Goal: Information Seeking & Learning: Learn about a topic

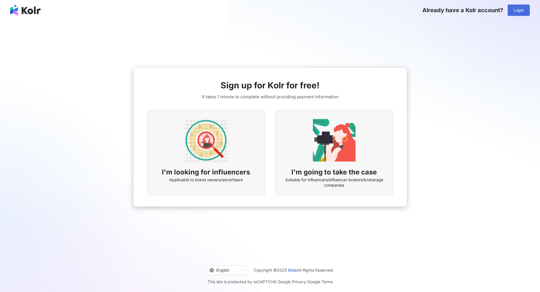
click at [526, 11] on button "Login" at bounding box center [519, 10] width 22 height 11
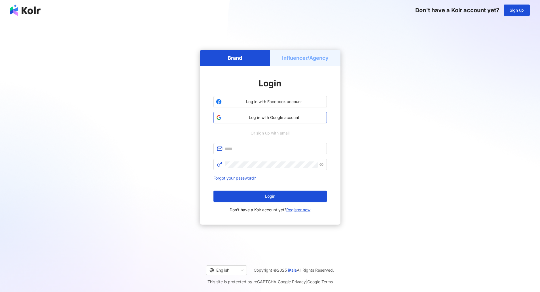
click at [280, 119] on span "Log in with Google account" at bounding box center [274, 118] width 100 height 6
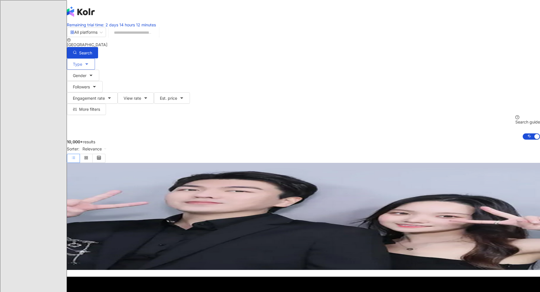
click at [89, 64] on icon "button" at bounding box center [87, 64] width 5 height 5
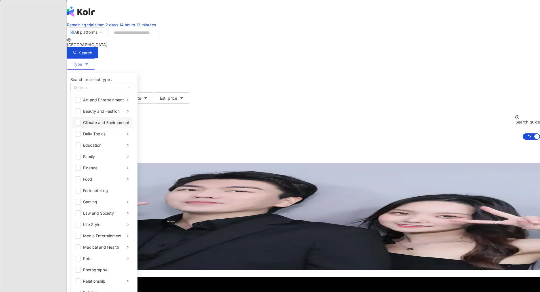
scroll to position [132, 0]
click at [81, 256] on span "button" at bounding box center [78, 259] width 6 height 6
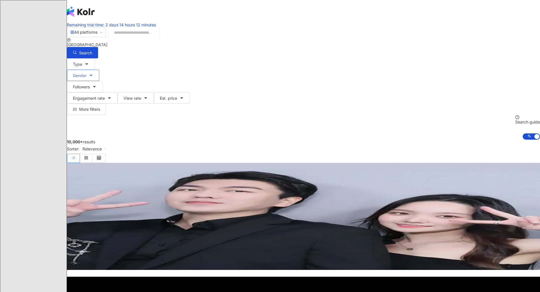
click at [86, 73] on span "Gender" at bounding box center [80, 75] width 14 height 5
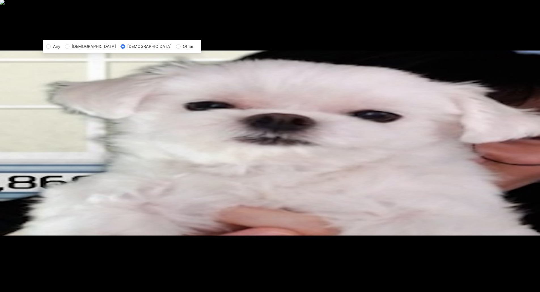
click at [174, 50] on span "[DEMOGRAPHIC_DATA]" at bounding box center [149, 46] width 49 height 6
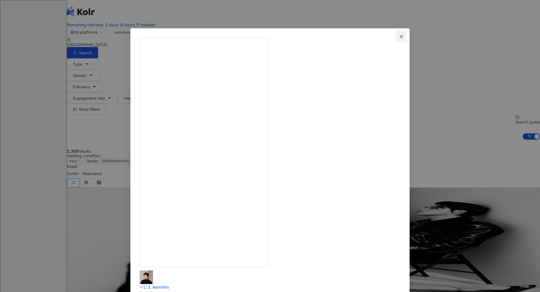
click at [399, 37] on icon "close" at bounding box center [401, 36] width 5 height 5
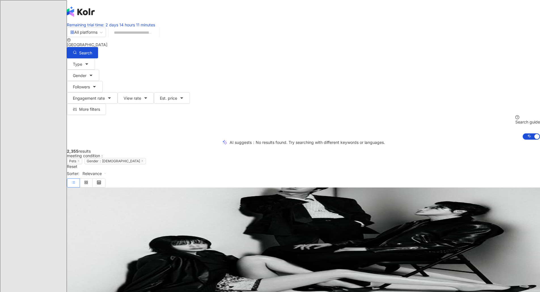
click at [121, 188] on img at bounding box center [99, 209] width 43 height 43
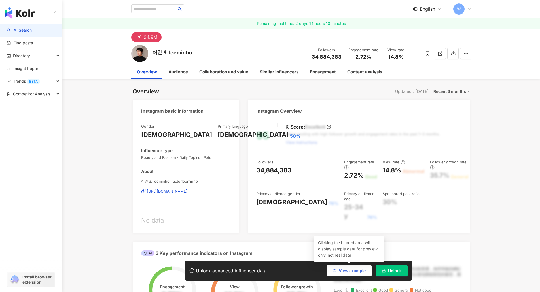
click at [353, 271] on span "View example" at bounding box center [352, 271] width 27 height 5
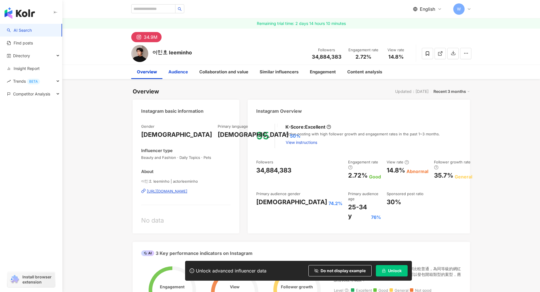
click at [179, 73] on div "Audience" at bounding box center [178, 72] width 20 height 7
click at [216, 73] on div "Collaboration and value" at bounding box center [223, 72] width 49 height 7
click at [187, 191] on div "[URL][DOMAIN_NAME]" at bounding box center [167, 191] width 41 height 5
click at [310, 143] on span "View instructions" at bounding box center [301, 142] width 31 height 5
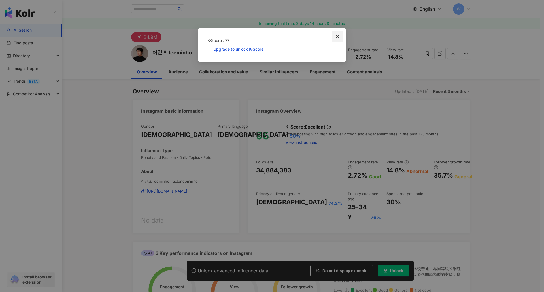
click at [338, 37] on icon "close" at bounding box center [337, 36] width 3 height 3
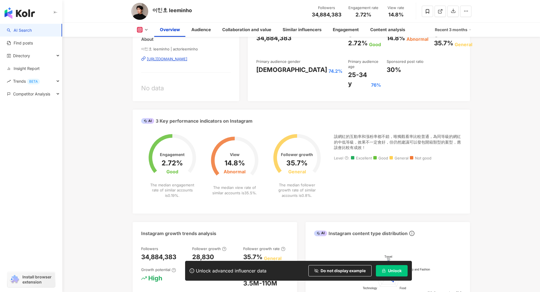
scroll to position [199, 0]
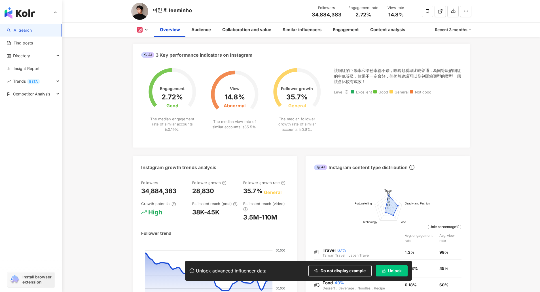
click at [147, 56] on icon at bounding box center [145, 54] width 3 height 3
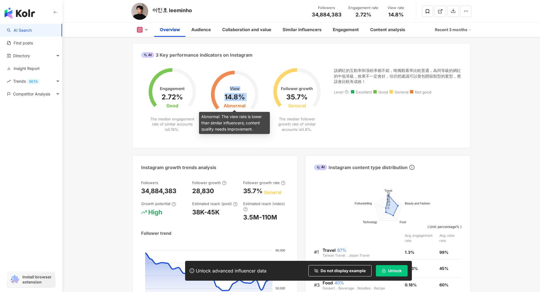
drag, startPoint x: 230, startPoint y: 107, endPoint x: 247, endPoint y: 107, distance: 16.5
click at [247, 107] on div "View 14.8% Abnormal The median view rate of similar accounts is 35.5% ." at bounding box center [235, 96] width 62 height 71
click at [229, 108] on div "Abnormal" at bounding box center [235, 105] width 22 height 5
drag, startPoint x: 224, startPoint y: 106, endPoint x: 245, endPoint y: 106, distance: 20.7
click at [245, 106] on div "Abnormal" at bounding box center [235, 105] width 22 height 5
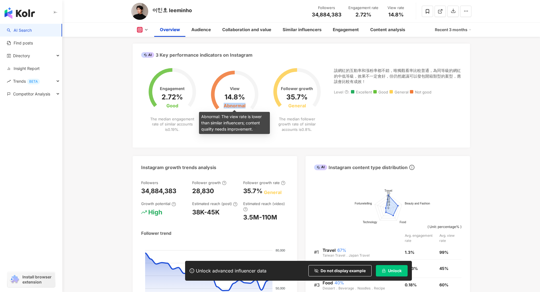
copy div "Abnormal"
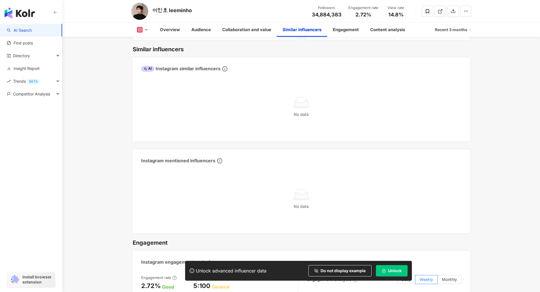
scroll to position [1073, 0]
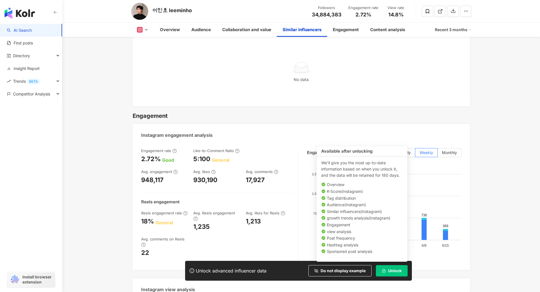
click at [392, 273] on span "Unlock" at bounding box center [395, 271] width 14 height 5
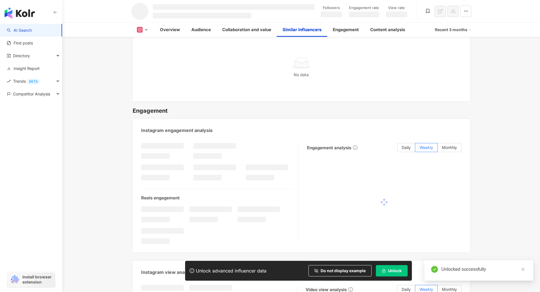
scroll to position [912, 0]
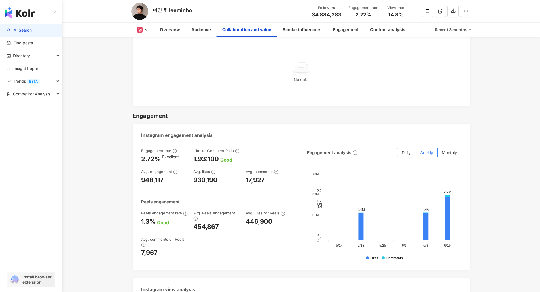
scroll to position [759, 0]
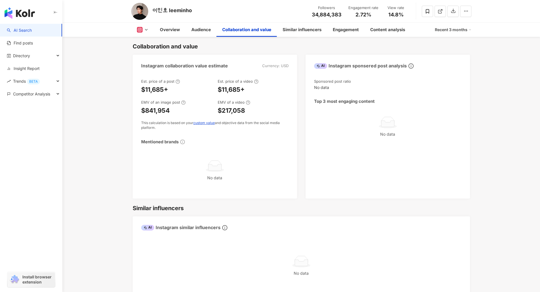
click at [523, 288] on icon "close" at bounding box center [523, 294] width 3 height 3
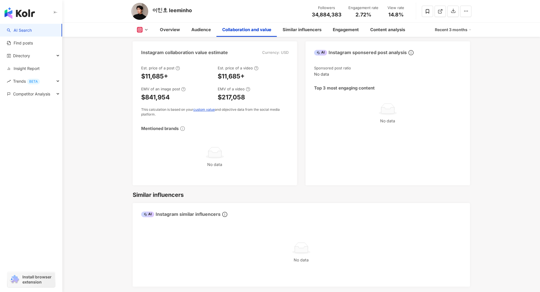
scroll to position [728, 0]
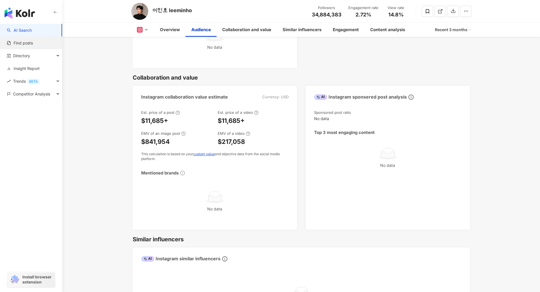
click at [26, 43] on link "Find posts" at bounding box center [20, 43] width 26 height 6
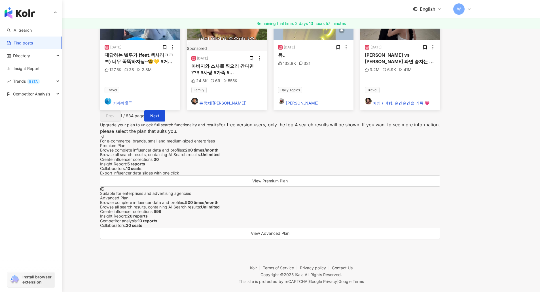
scroll to position [183, 0]
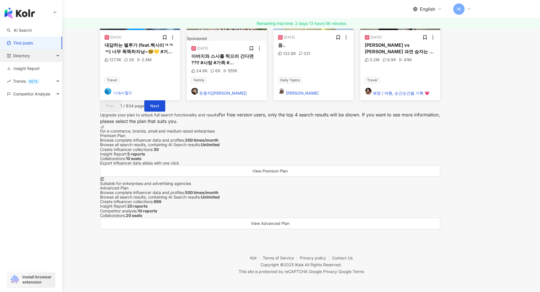
click at [20, 57] on span "Directory" at bounding box center [21, 55] width 17 height 13
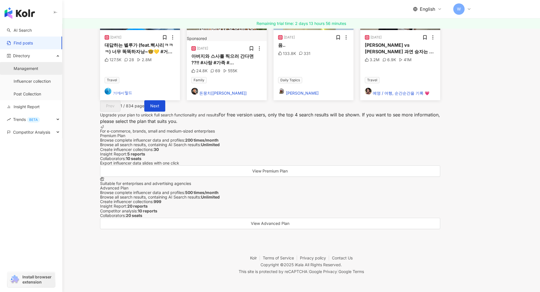
click at [21, 69] on link "Management" at bounding box center [26, 69] width 25 height 6
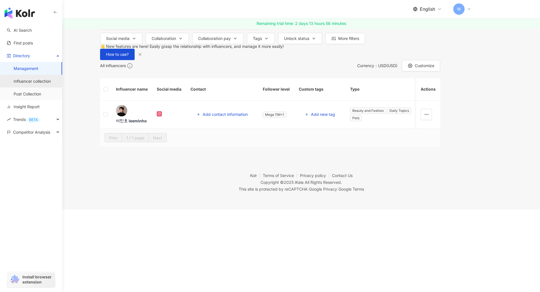
click at [29, 82] on link "Influencer collection" at bounding box center [32, 82] width 37 height 6
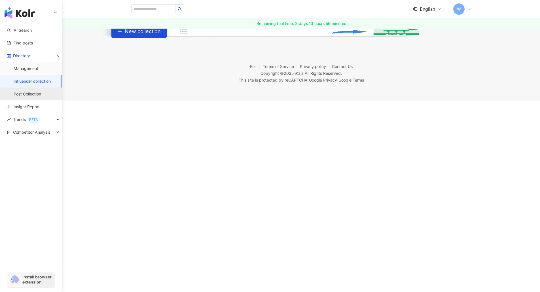
click at [26, 94] on link "Post Collection" at bounding box center [28, 94] width 28 height 6
